Goal: Check status: Check status

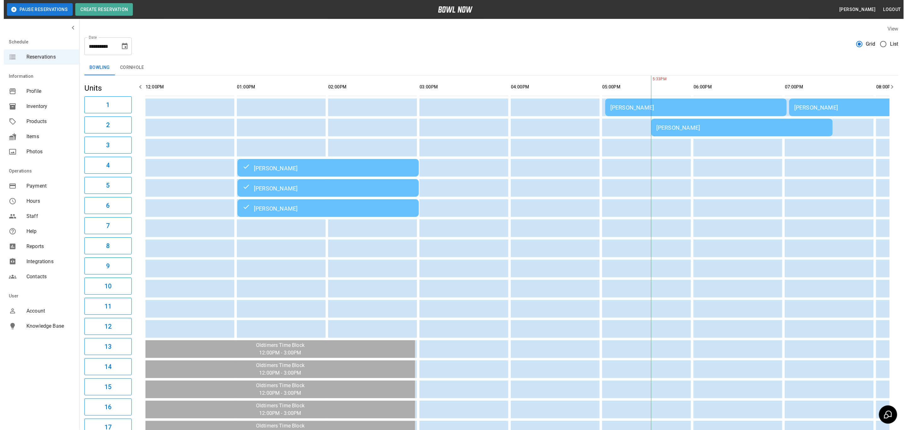
scroll to position [0, 351]
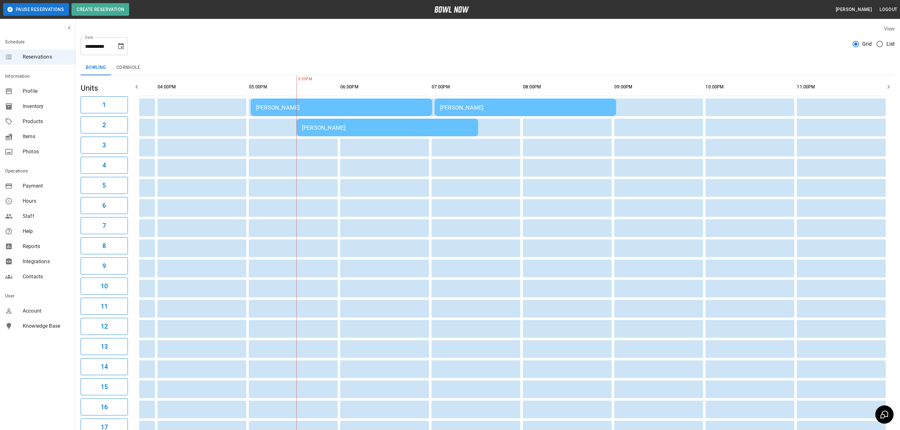
click at [263, 116] on td "[PERSON_NAME]" at bounding box center [341, 108] width 181 height 18
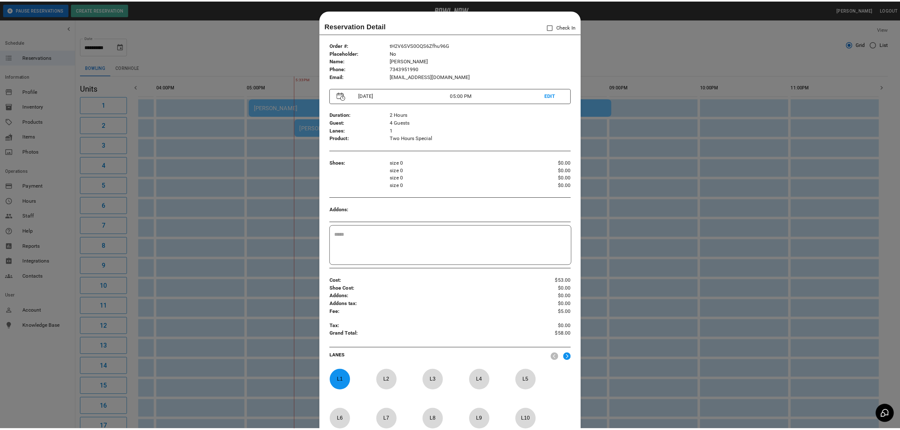
scroll to position [10, 0]
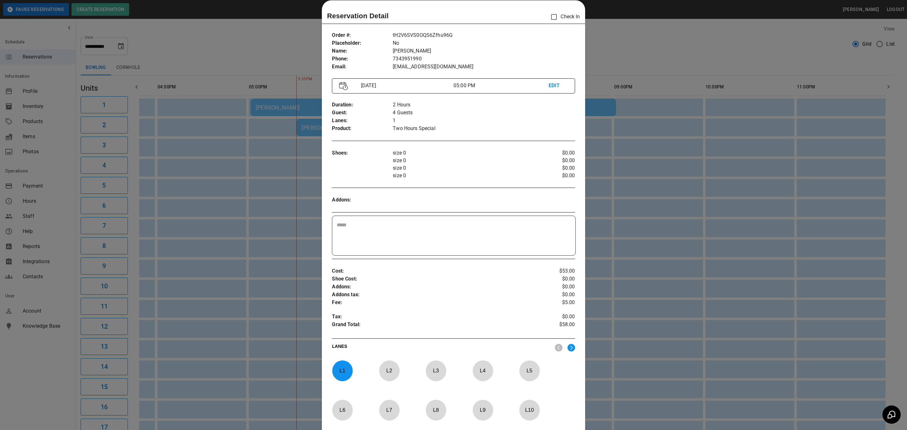
click at [232, 49] on div at bounding box center [453, 215] width 907 height 430
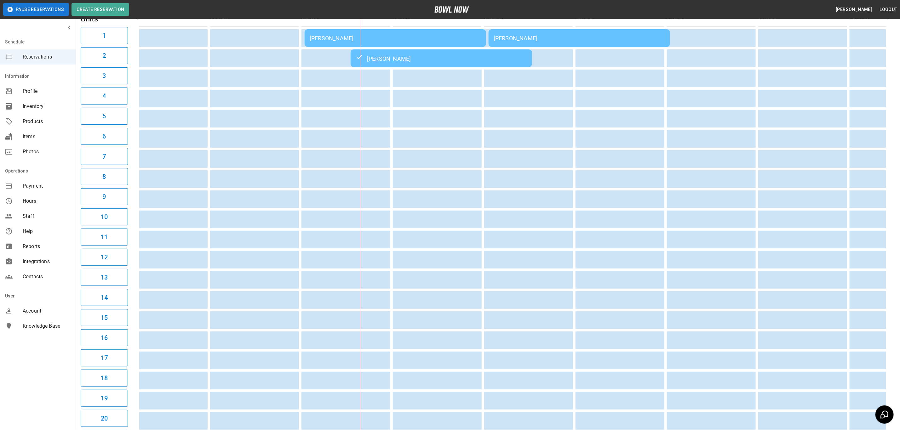
scroll to position [34, 0]
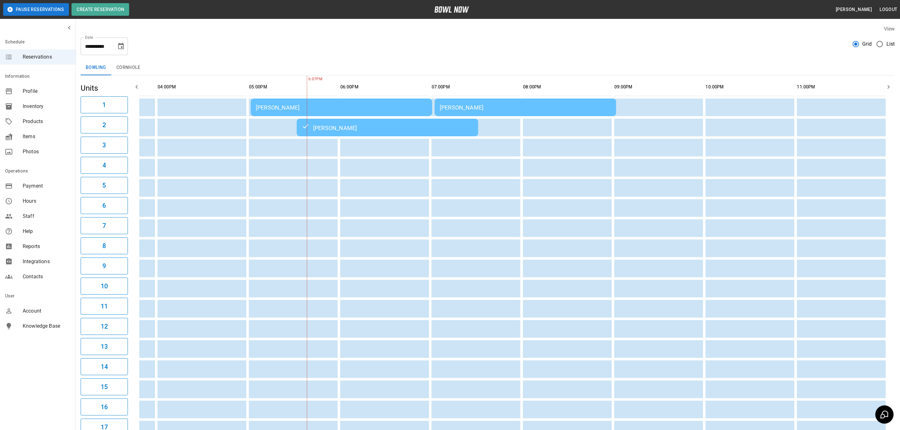
click at [481, 106] on div "[PERSON_NAME]" at bounding box center [525, 107] width 171 height 7
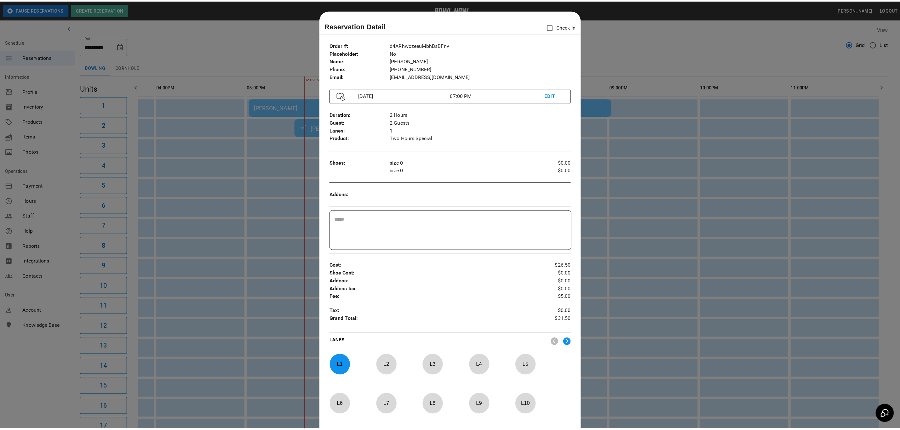
scroll to position [10, 0]
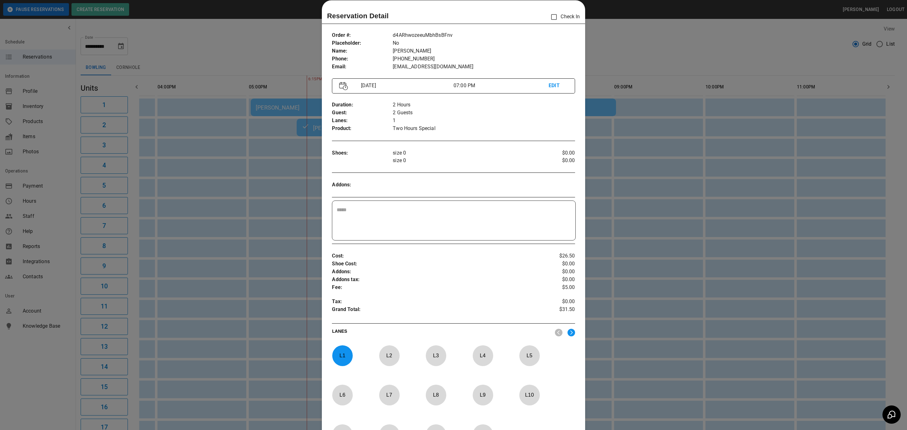
click at [270, 35] on div at bounding box center [453, 215] width 907 height 430
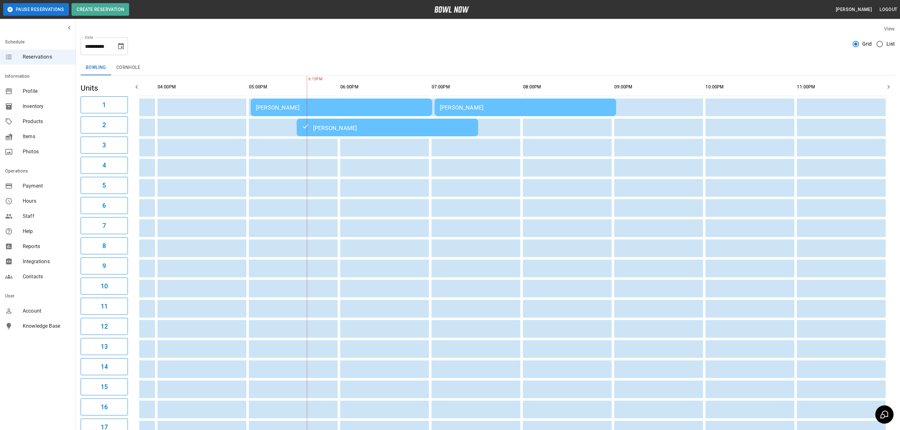
scroll to position [0, 344]
click at [121, 46] on icon "Choose date, selected date is Oct 10, 2025" at bounding box center [121, 47] width 8 height 8
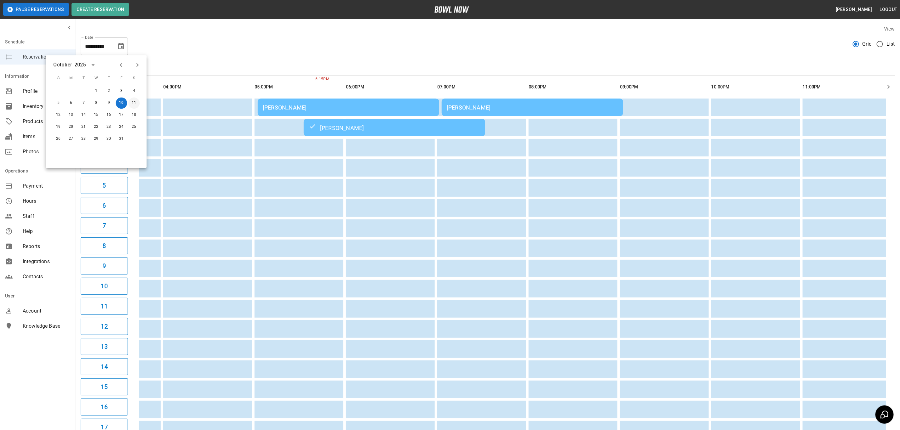
click at [134, 102] on button "11" at bounding box center [133, 103] width 11 height 11
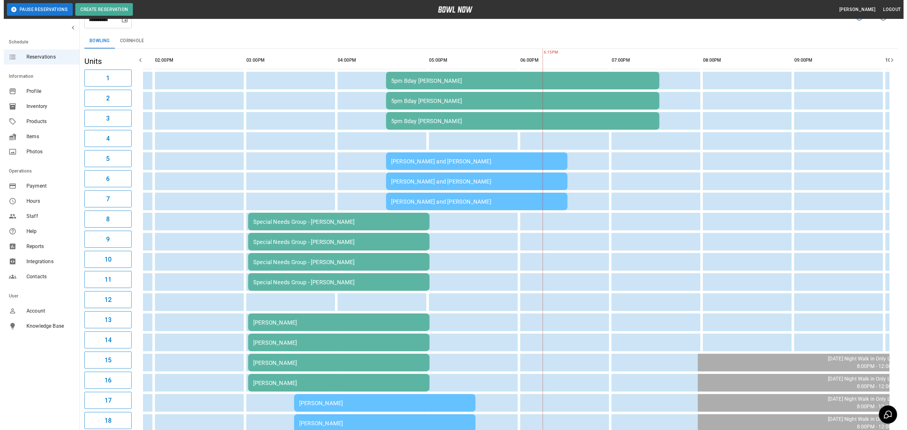
scroll to position [21, 0]
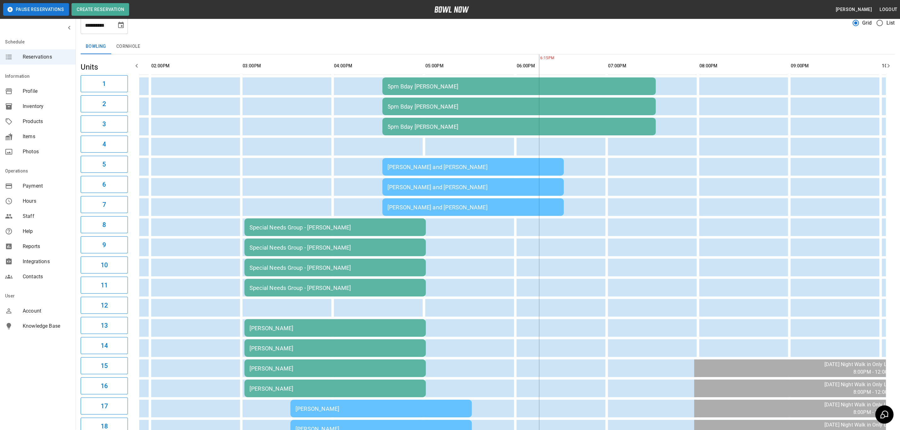
click at [270, 345] on div "[PERSON_NAME]" at bounding box center [334, 348] width 171 height 7
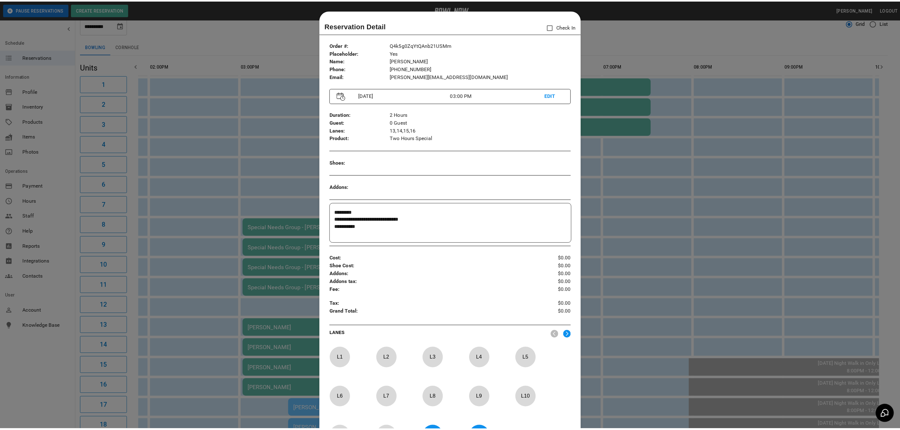
scroll to position [10, 0]
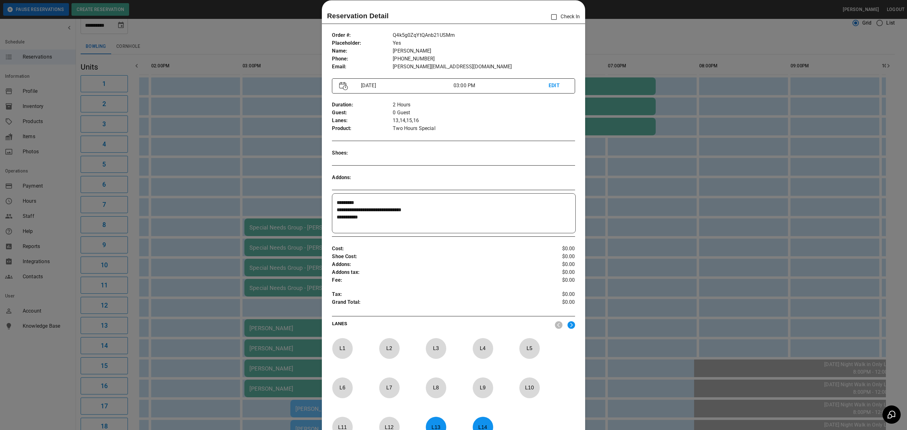
click at [198, 218] on div at bounding box center [453, 215] width 907 height 430
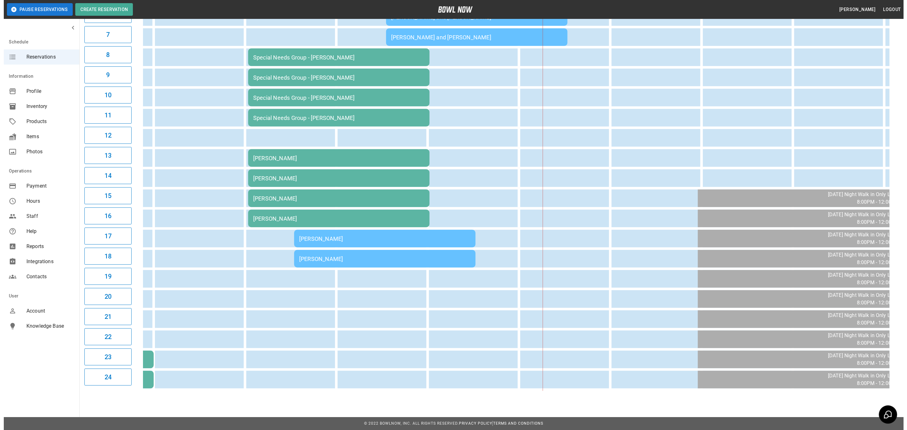
scroll to position [0, 0]
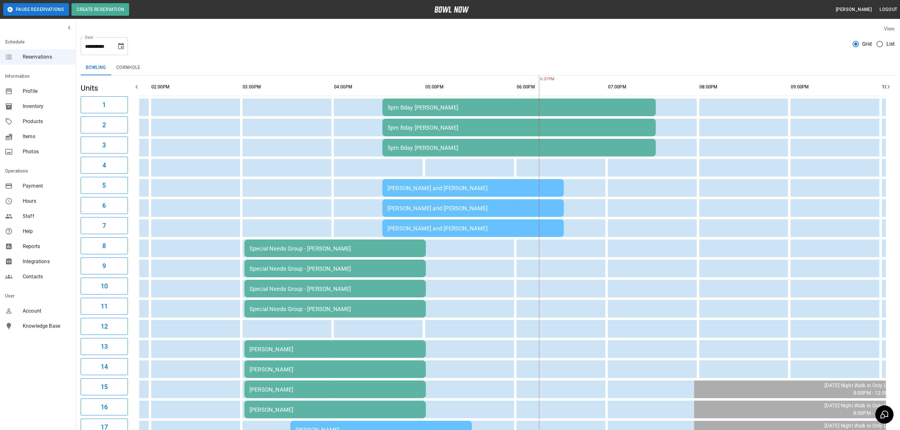
click at [121, 46] on icon "Choose date, selected date is Oct 11, 2025" at bounding box center [121, 47] width 8 height 8
click at [120, 103] on button "10" at bounding box center [121, 103] width 11 height 11
type input "**********"
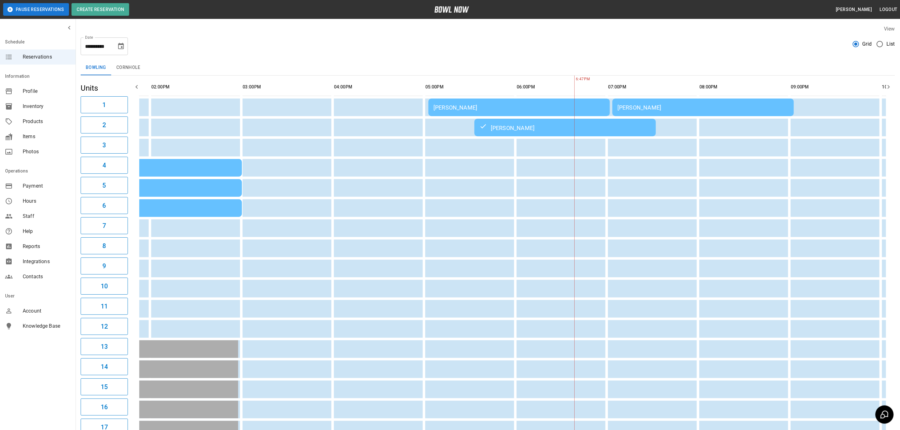
click at [625, 108] on div "[PERSON_NAME]" at bounding box center [702, 107] width 171 height 7
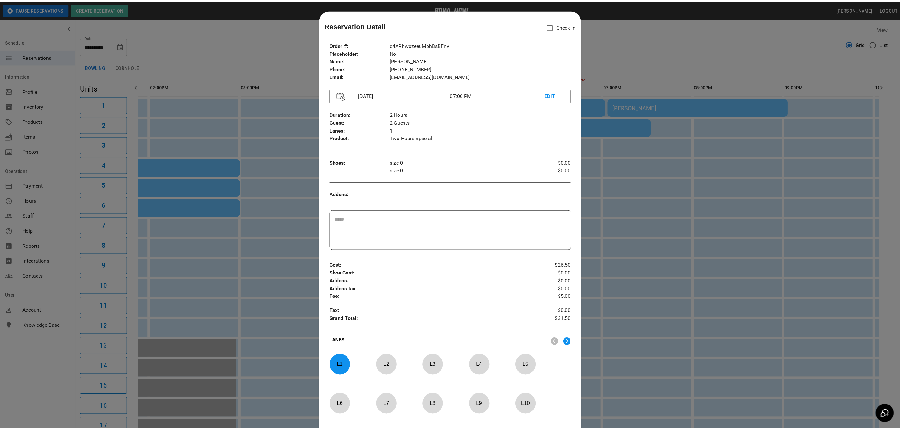
scroll to position [10, 0]
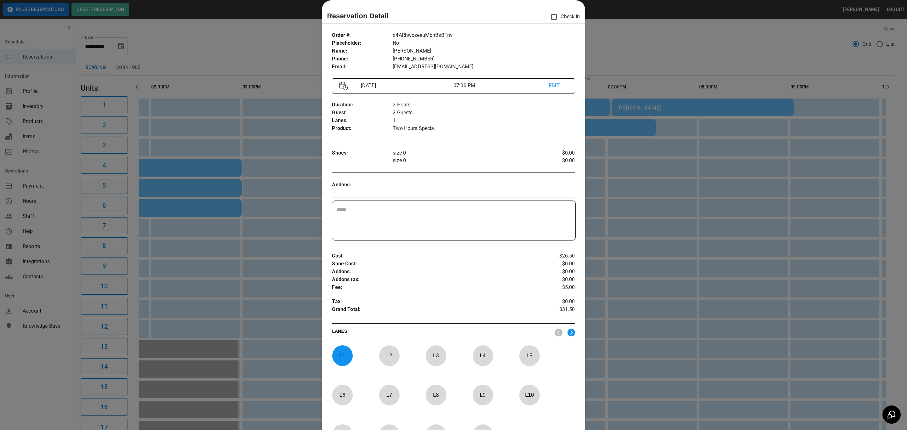
click at [237, 29] on div at bounding box center [453, 215] width 907 height 430
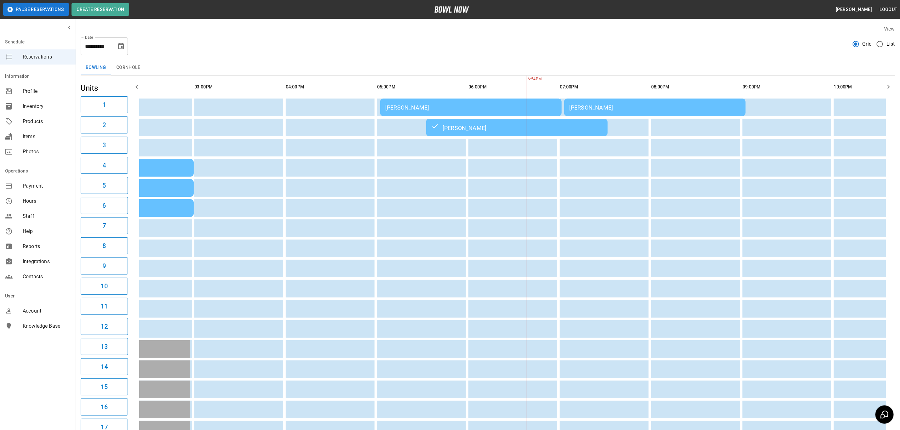
scroll to position [0, 221]
click at [615, 111] on div "[PERSON_NAME]" at bounding box center [655, 107] width 171 height 7
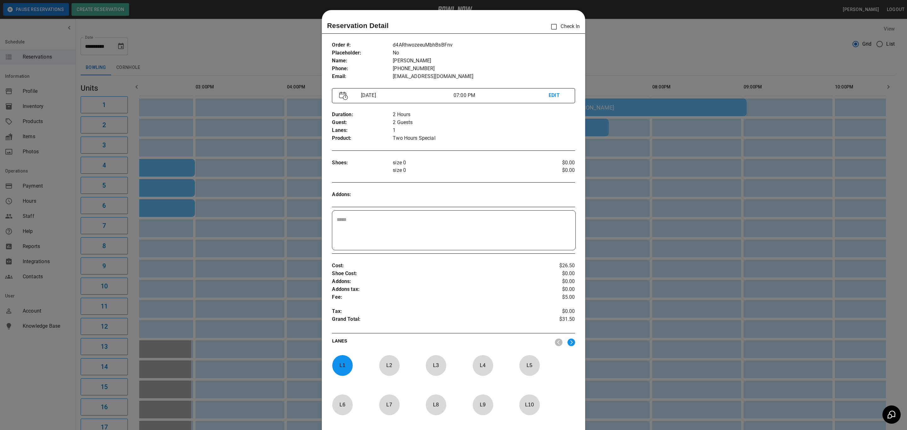
scroll to position [10, 0]
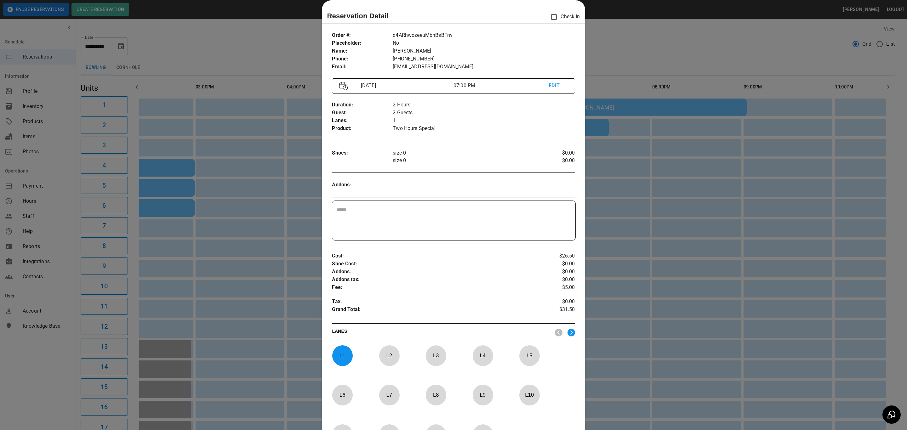
click at [642, 55] on div at bounding box center [453, 215] width 907 height 430
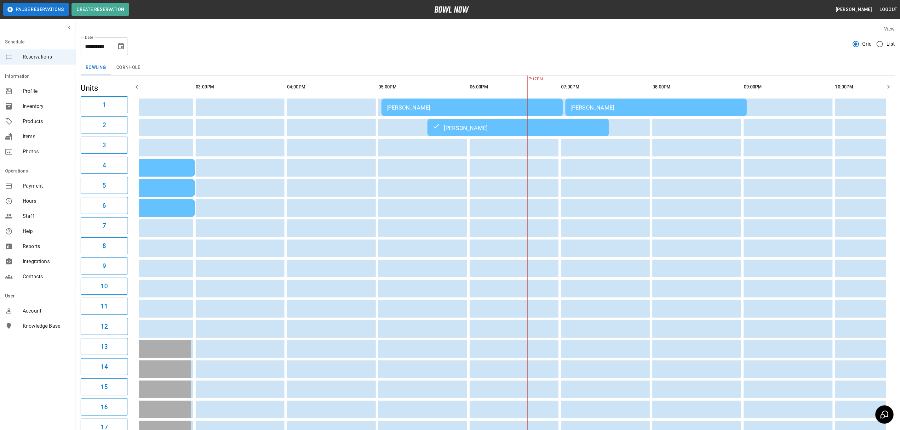
click at [583, 104] on div "[PERSON_NAME]" at bounding box center [655, 107] width 171 height 7
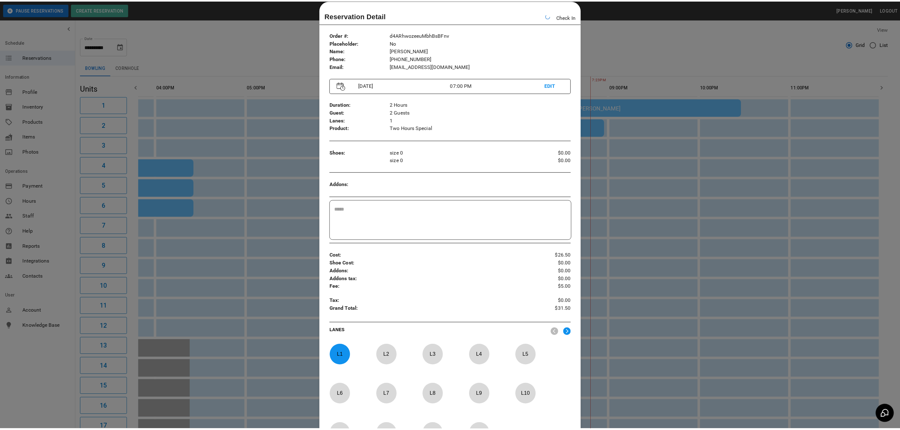
scroll to position [0, 336]
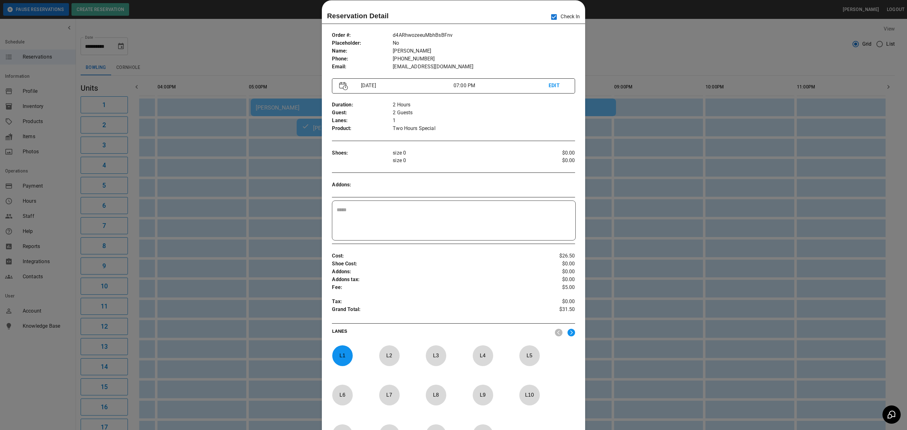
click at [772, 42] on div at bounding box center [453, 215] width 907 height 430
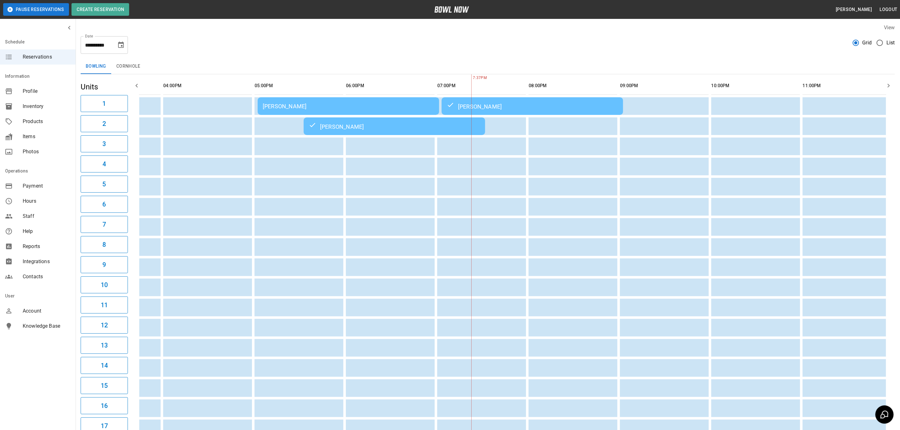
scroll to position [0, 0]
